Goal: Transaction & Acquisition: Purchase product/service

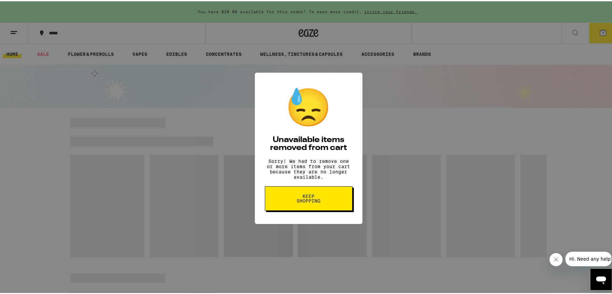
click at [314, 201] on span "Keep Shopping" at bounding box center [308, 197] width 34 height 9
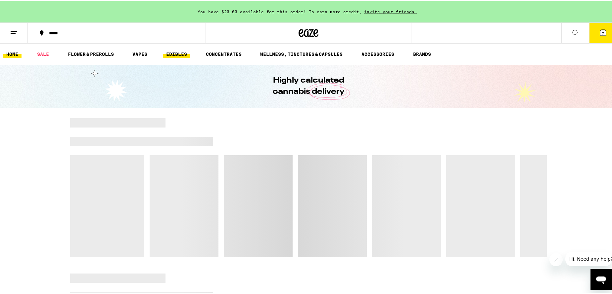
click at [174, 54] on link "EDIBLES" at bounding box center [176, 53] width 27 height 8
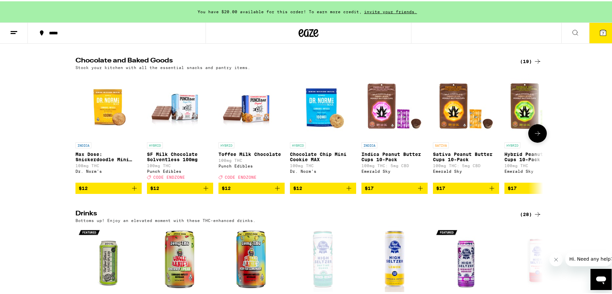
scroll to position [298, 0]
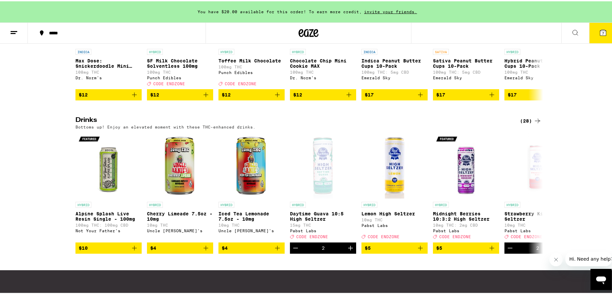
click at [534, 124] on icon at bounding box center [537, 120] width 8 height 8
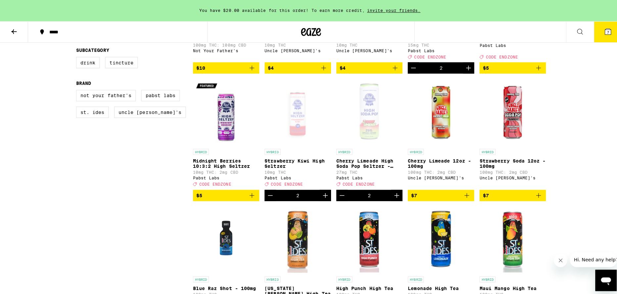
scroll to position [99, 0]
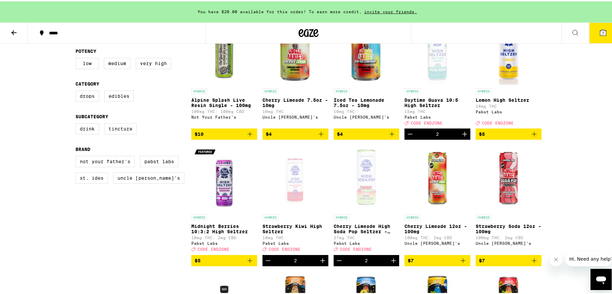
click at [600, 30] on icon at bounding box center [603, 31] width 6 height 6
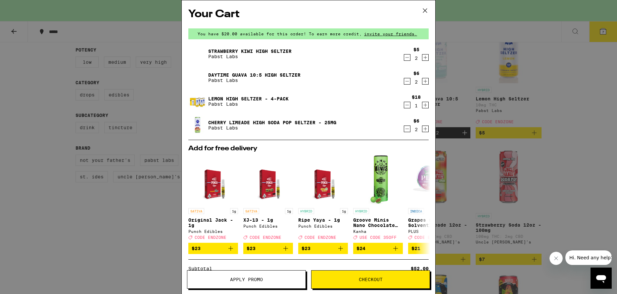
click at [425, 10] on icon at bounding box center [425, 11] width 10 height 10
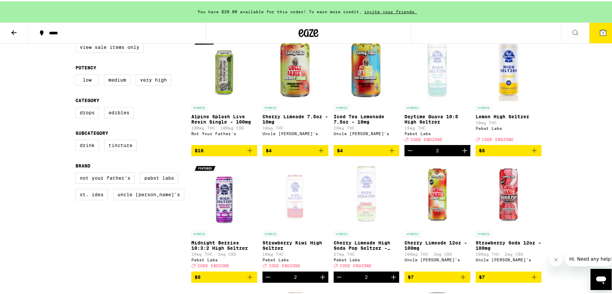
scroll to position [66, 0]
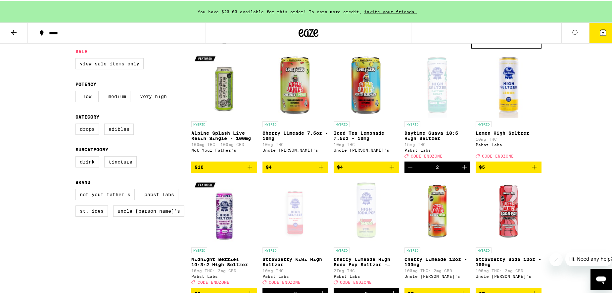
click at [530, 170] on icon "Add to bag" at bounding box center [534, 166] width 8 height 8
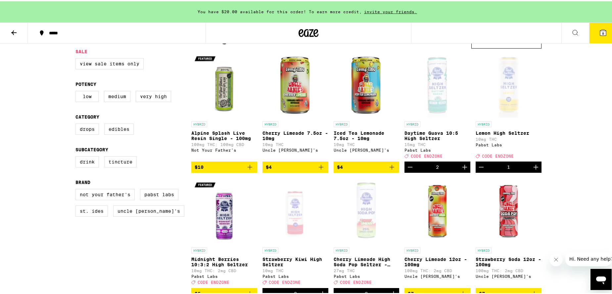
click at [532, 170] on icon "Increment" at bounding box center [536, 166] width 8 height 8
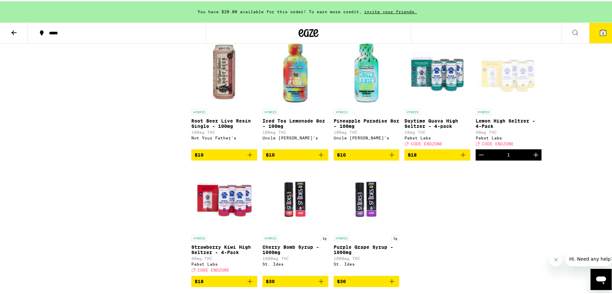
scroll to position [596, 0]
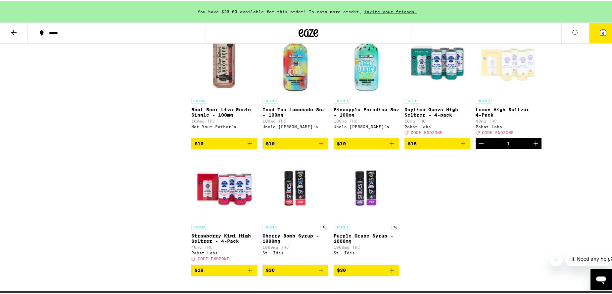
click at [480, 147] on icon "Decrement" at bounding box center [481, 143] width 8 height 8
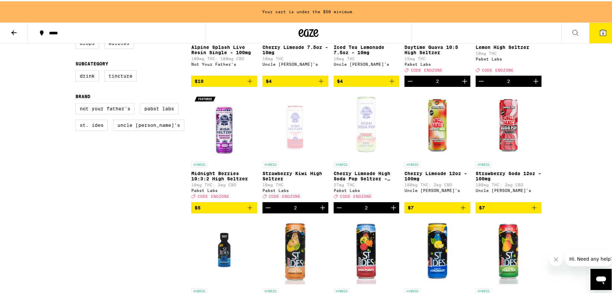
scroll to position [132, 0]
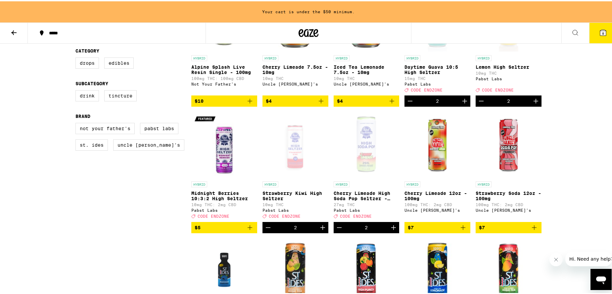
click at [247, 229] on icon "Add to bag" at bounding box center [249, 226] width 5 height 5
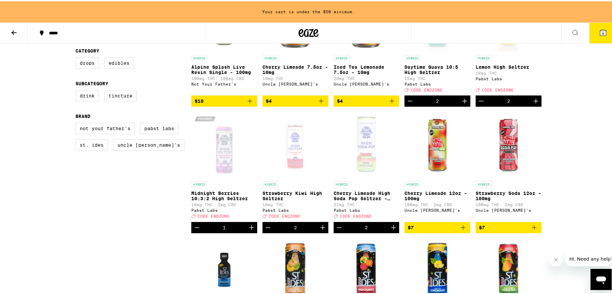
click at [247, 231] on icon "Increment" at bounding box center [251, 227] width 8 height 8
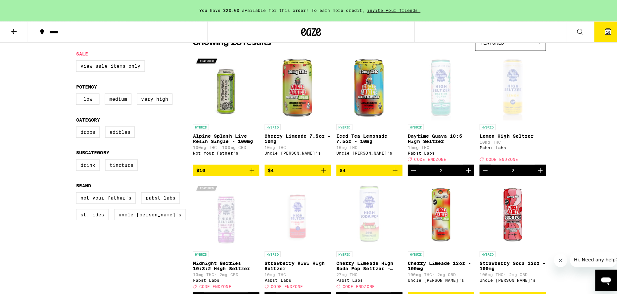
scroll to position [99, 0]
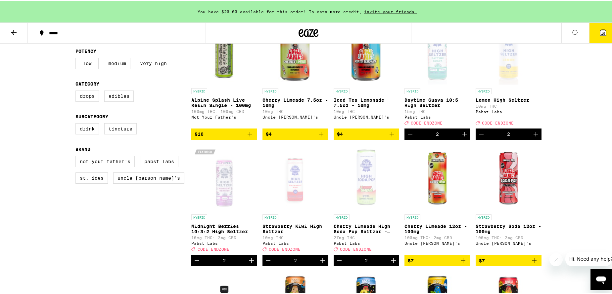
click at [602, 28] on button "10" at bounding box center [603, 32] width 28 height 21
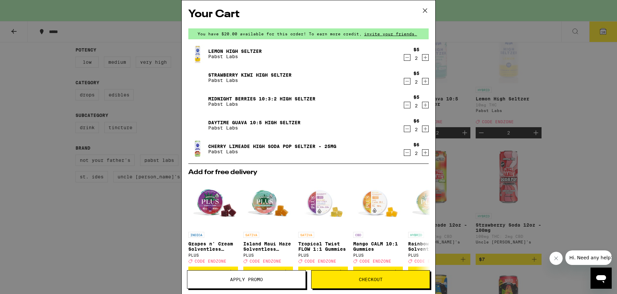
click at [424, 9] on icon at bounding box center [425, 11] width 4 height 4
